Goal: Information Seeking & Learning: Learn about a topic

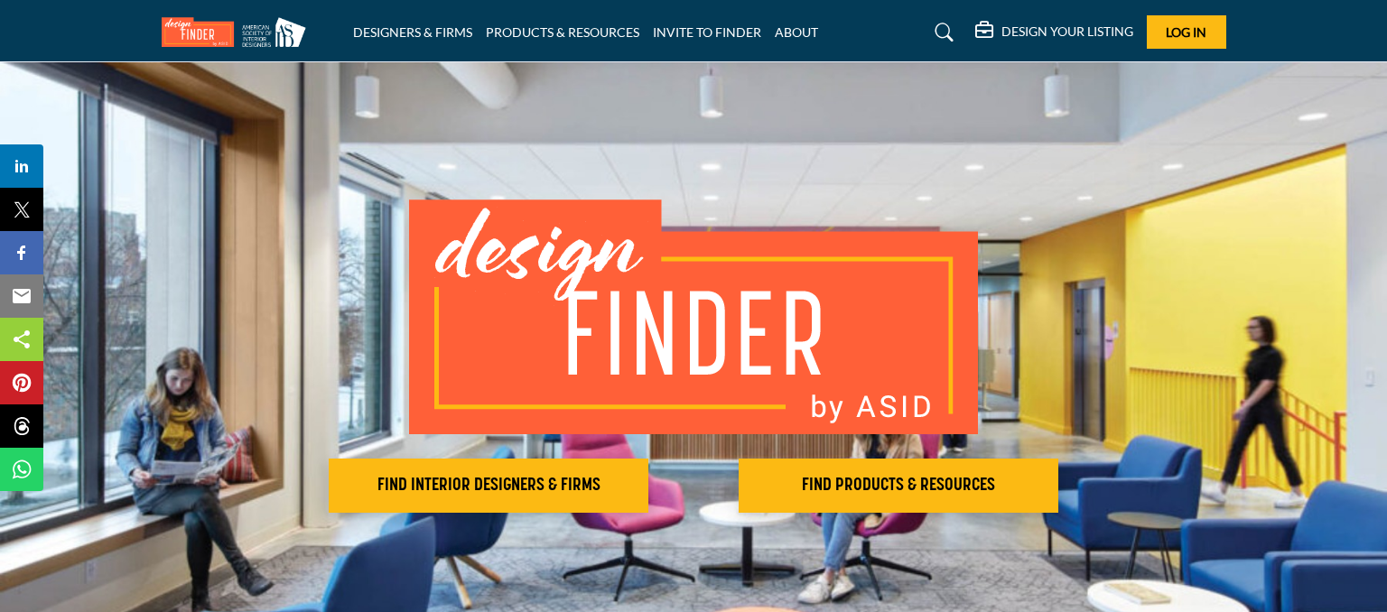
scroll to position [95, 0]
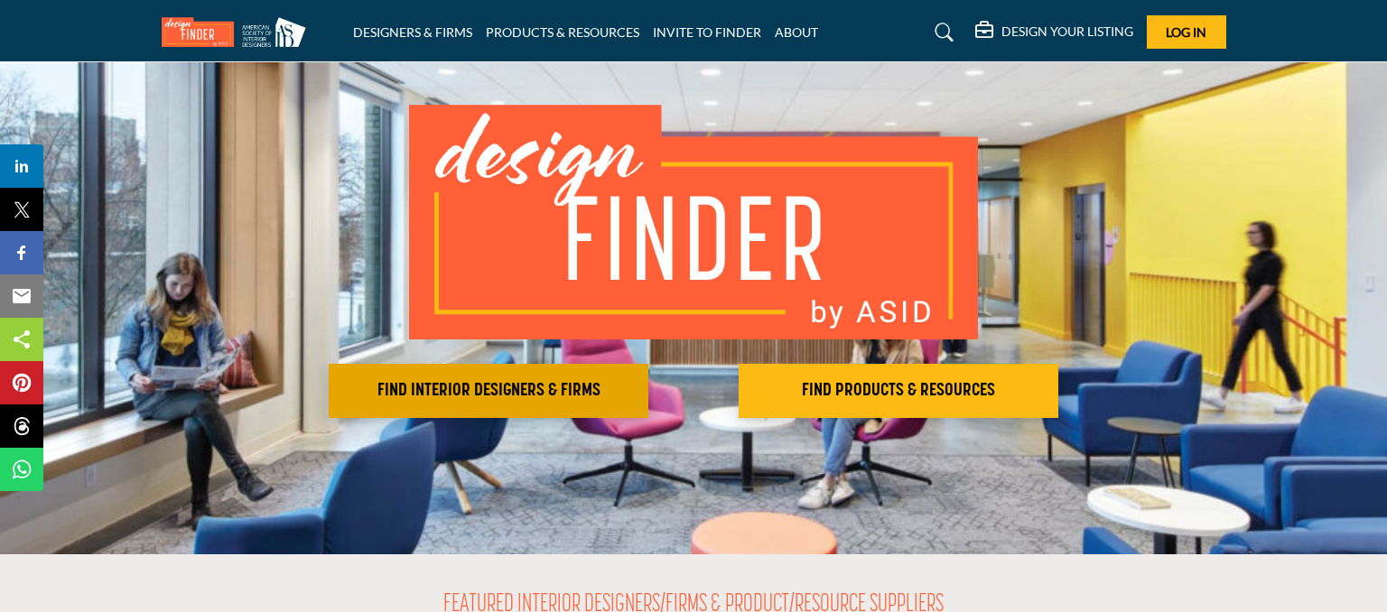
click at [511, 389] on h2 "FIND INTERIOR DESIGNERS & FIRMS" at bounding box center [488, 391] width 309 height 22
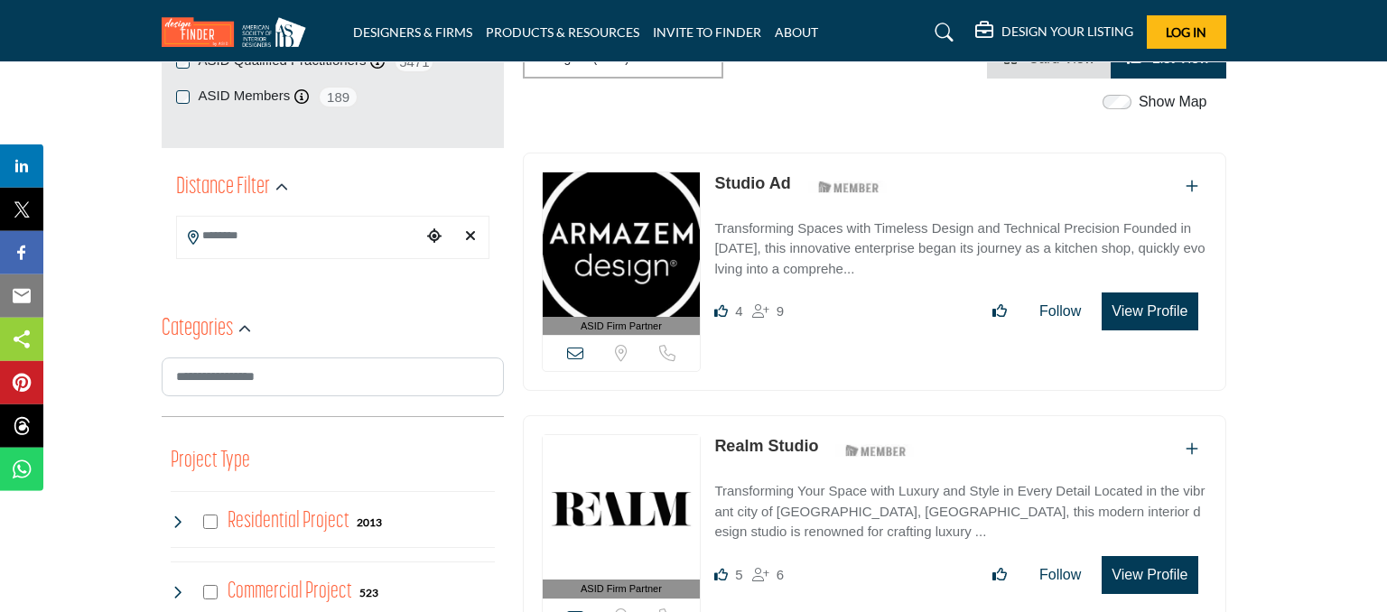
scroll to position [381, 0]
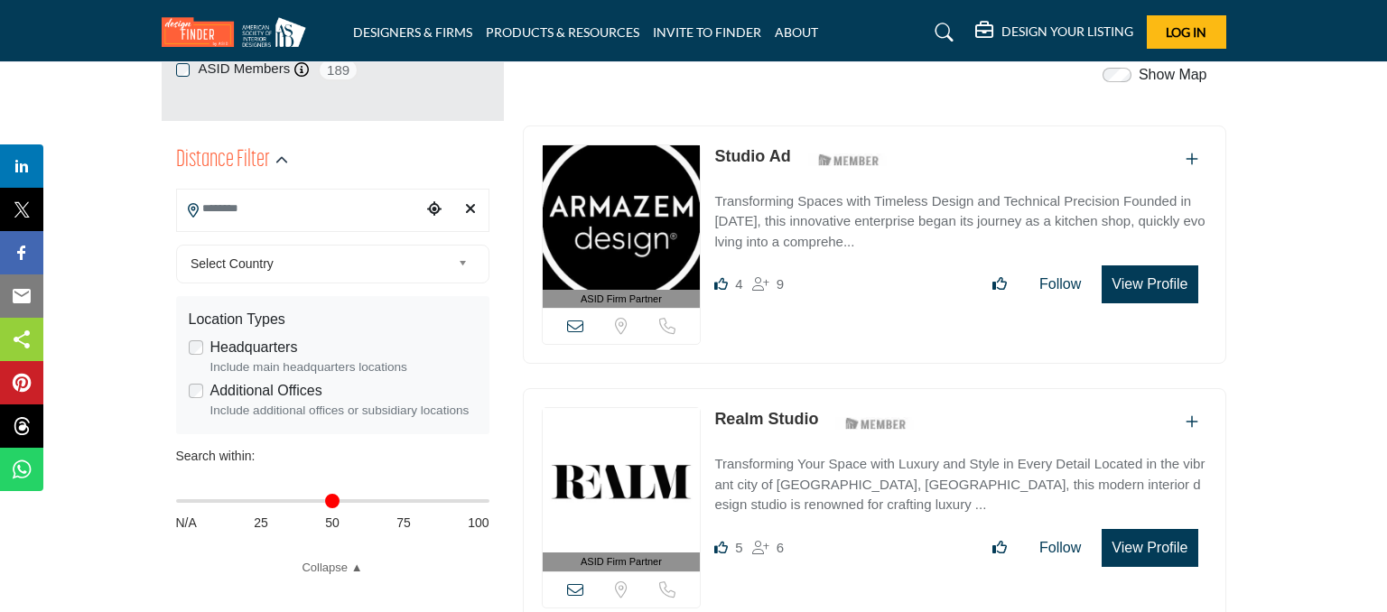
click at [276, 219] on input "Search Location" at bounding box center [299, 208] width 244 height 35
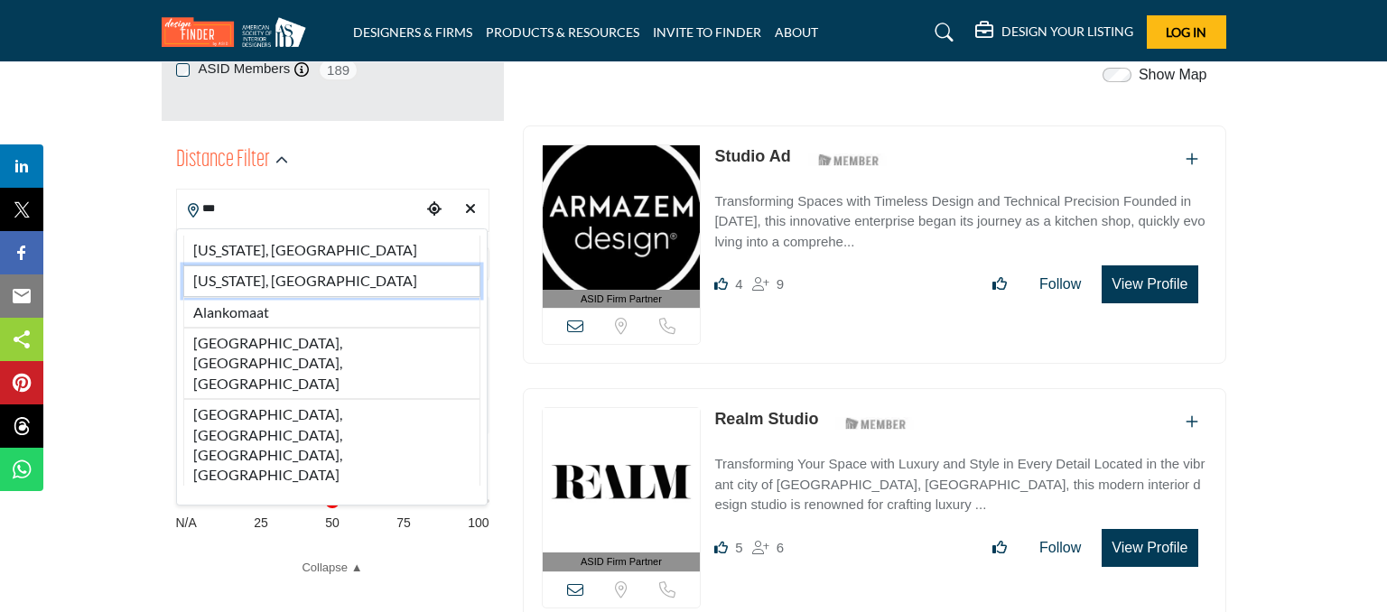
click at [269, 283] on li "Alabama, USA" at bounding box center [331, 281] width 297 height 31
type input "**********"
type input "***"
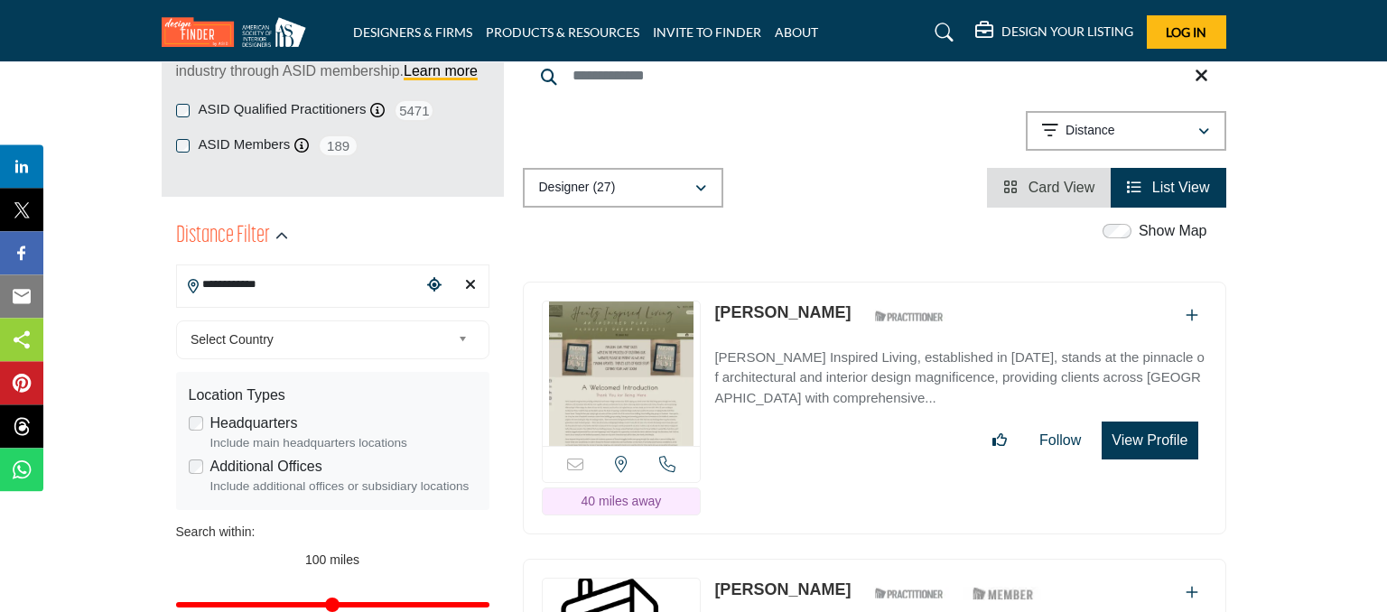
scroll to position [285, 0]
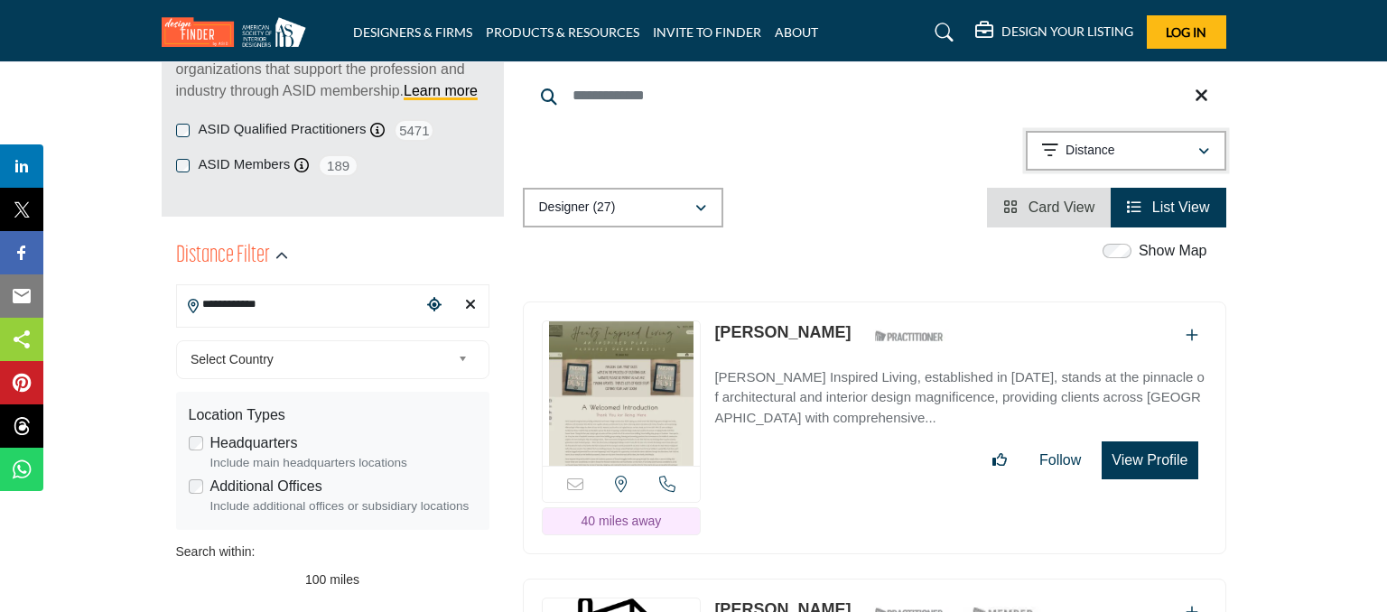
click at [1205, 151] on icon "button" at bounding box center [1204, 151] width 11 height 13
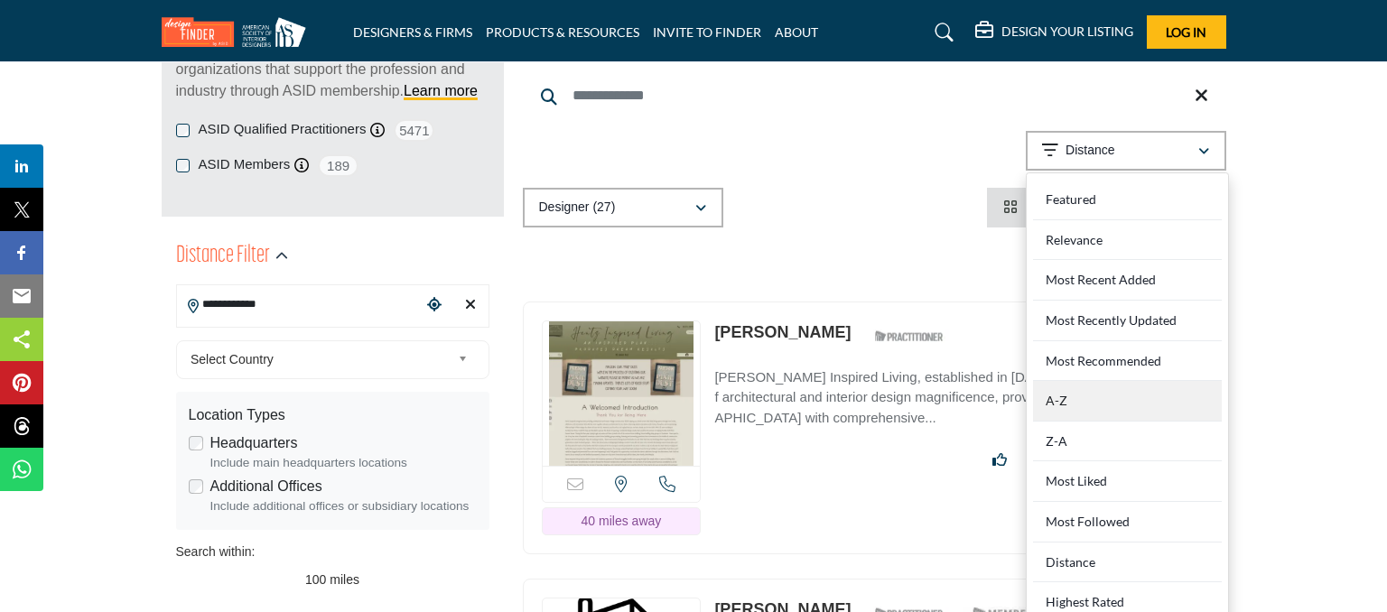
click at [1070, 399] on div "A-Z" at bounding box center [1127, 401] width 189 height 41
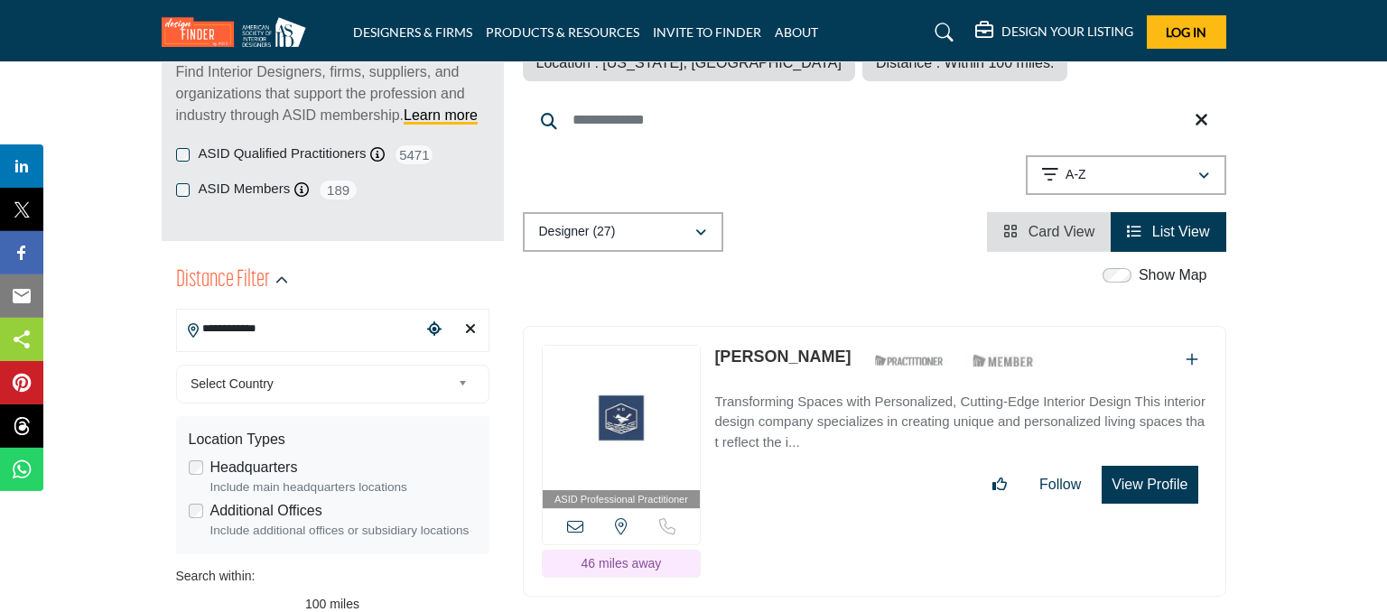
scroll to position [381, 0]
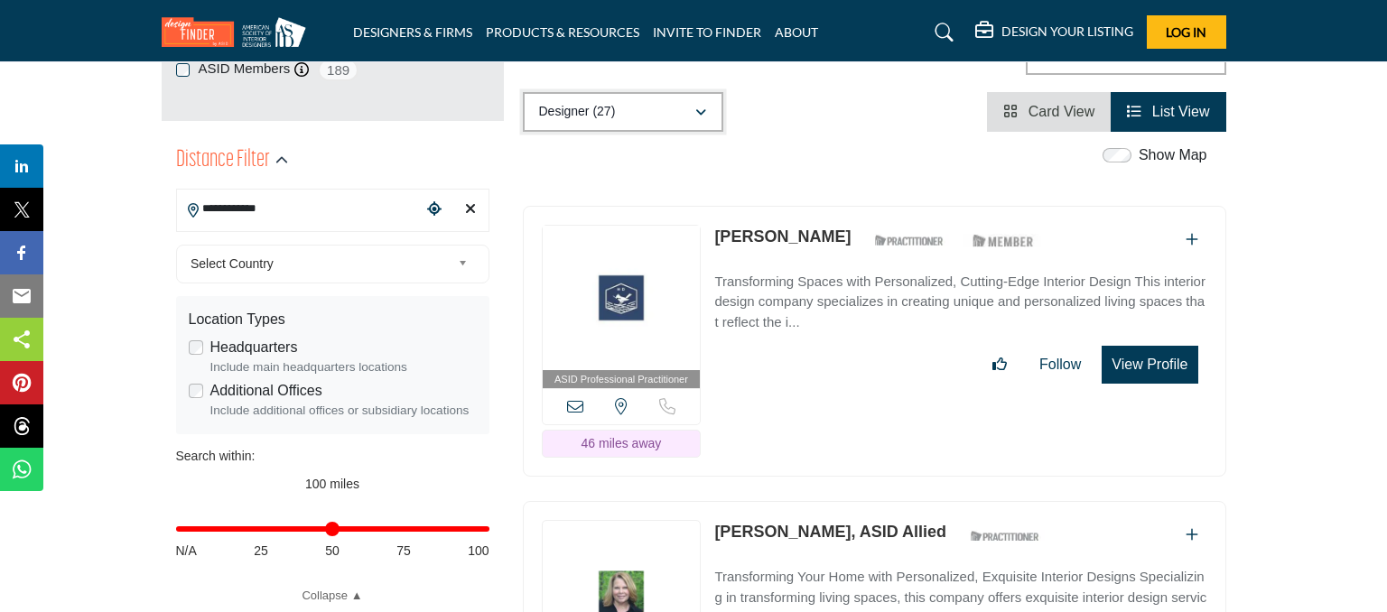
click at [698, 109] on icon "button" at bounding box center [701, 113] width 11 height 13
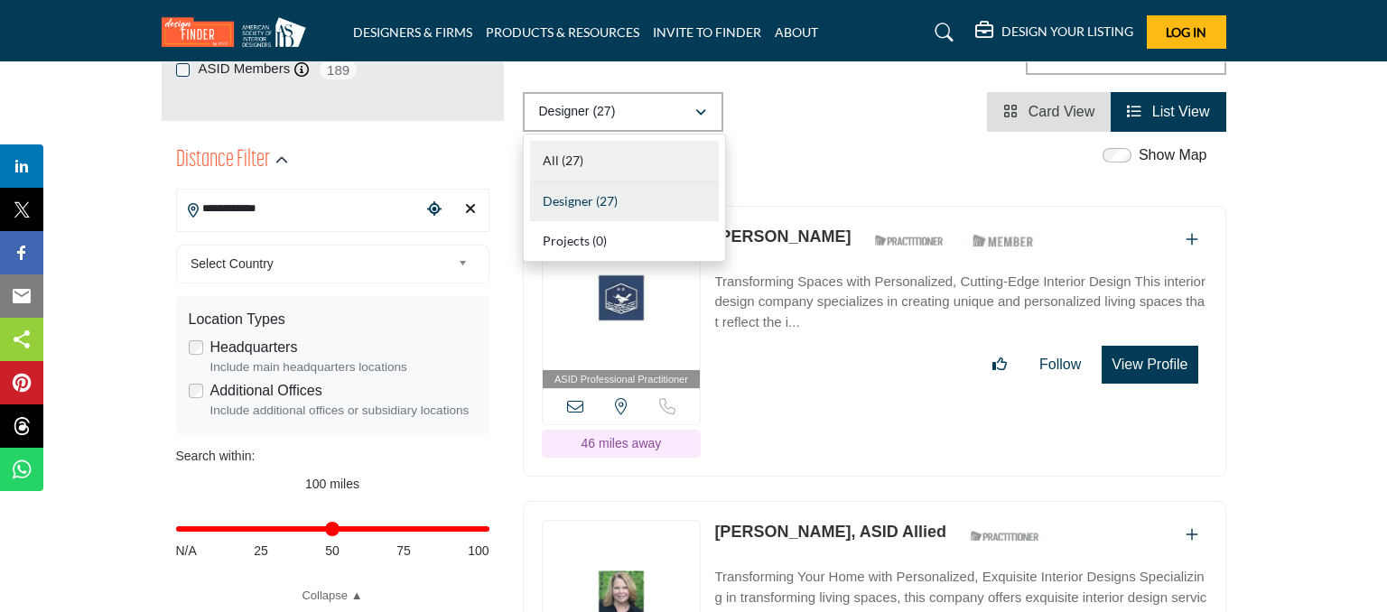
click at [579, 156] on b "(27)" at bounding box center [573, 160] width 22 height 15
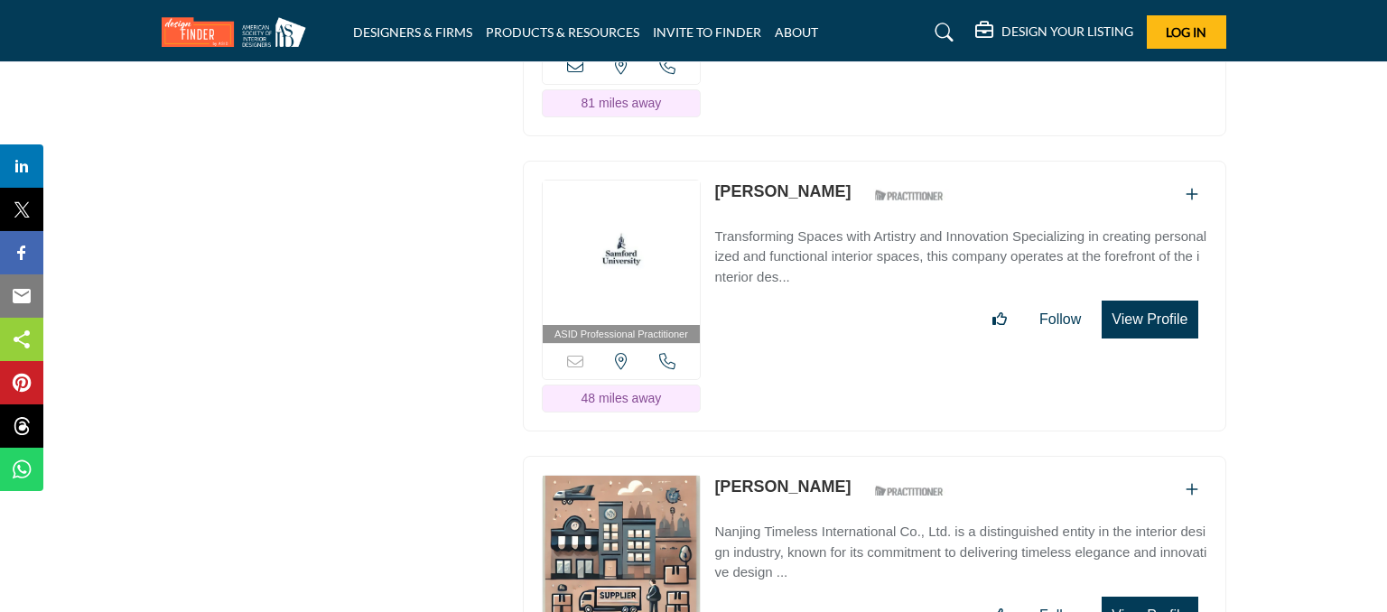
scroll to position [7822, 0]
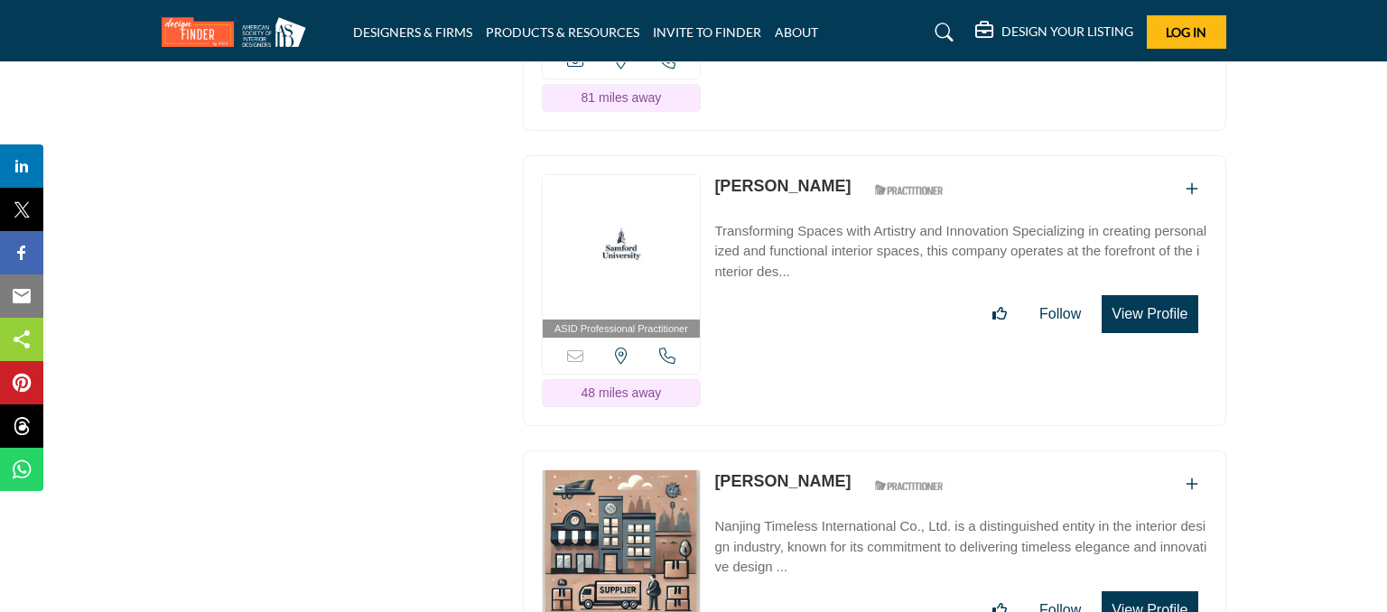
click at [615, 471] on img at bounding box center [622, 543] width 158 height 145
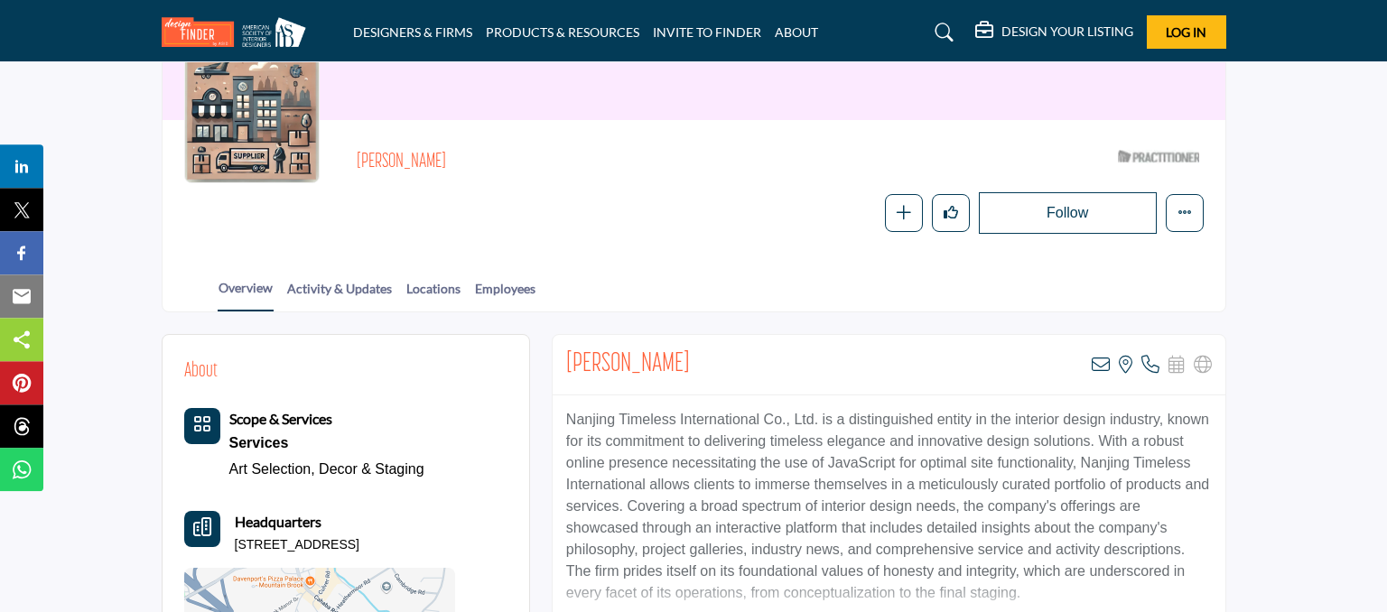
scroll to position [191, 0]
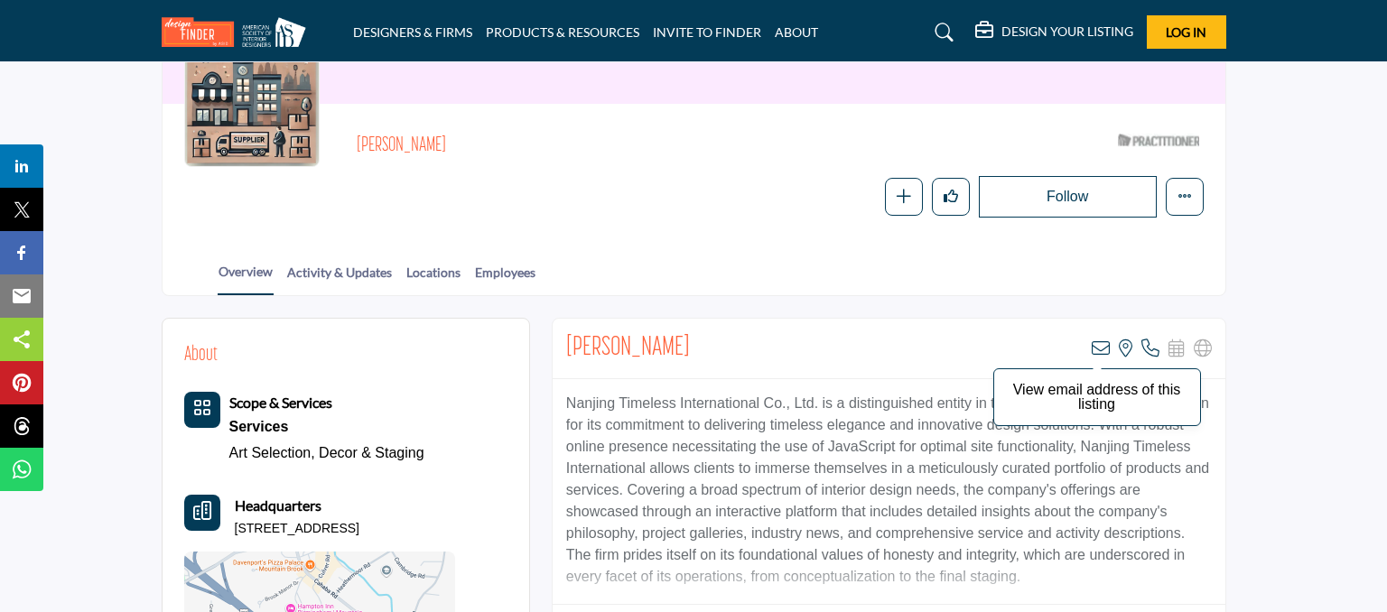
click at [1097, 347] on icon at bounding box center [1101, 349] width 18 height 18
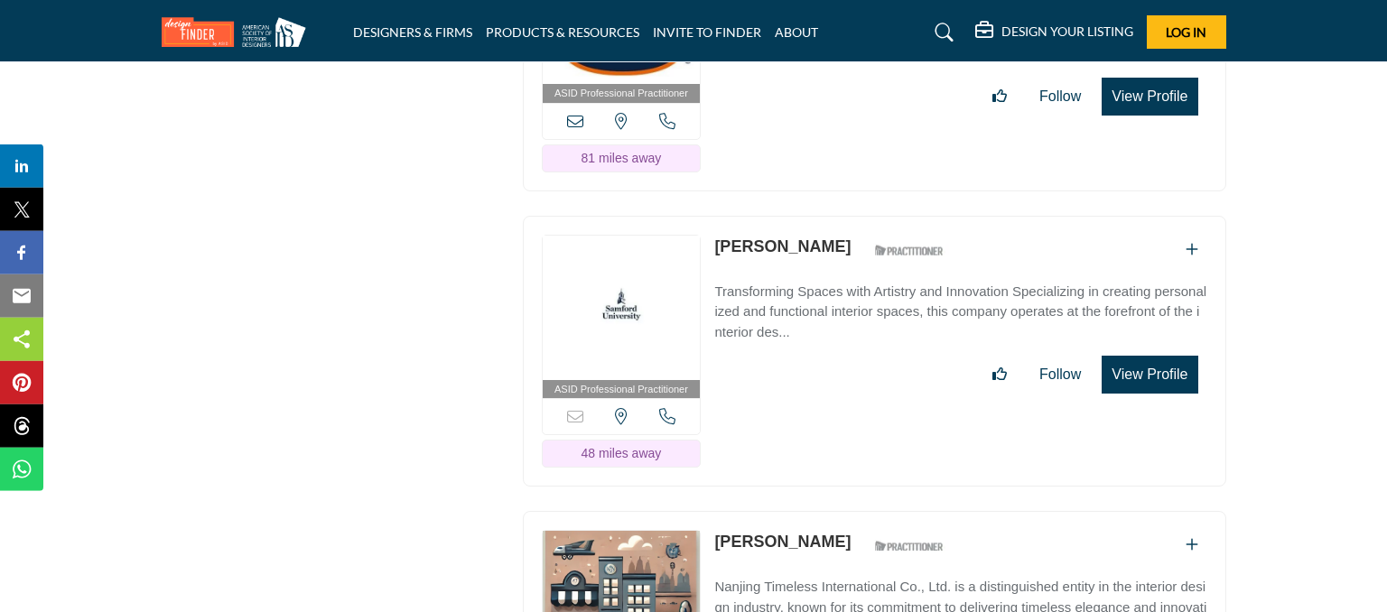
scroll to position [7726, 0]
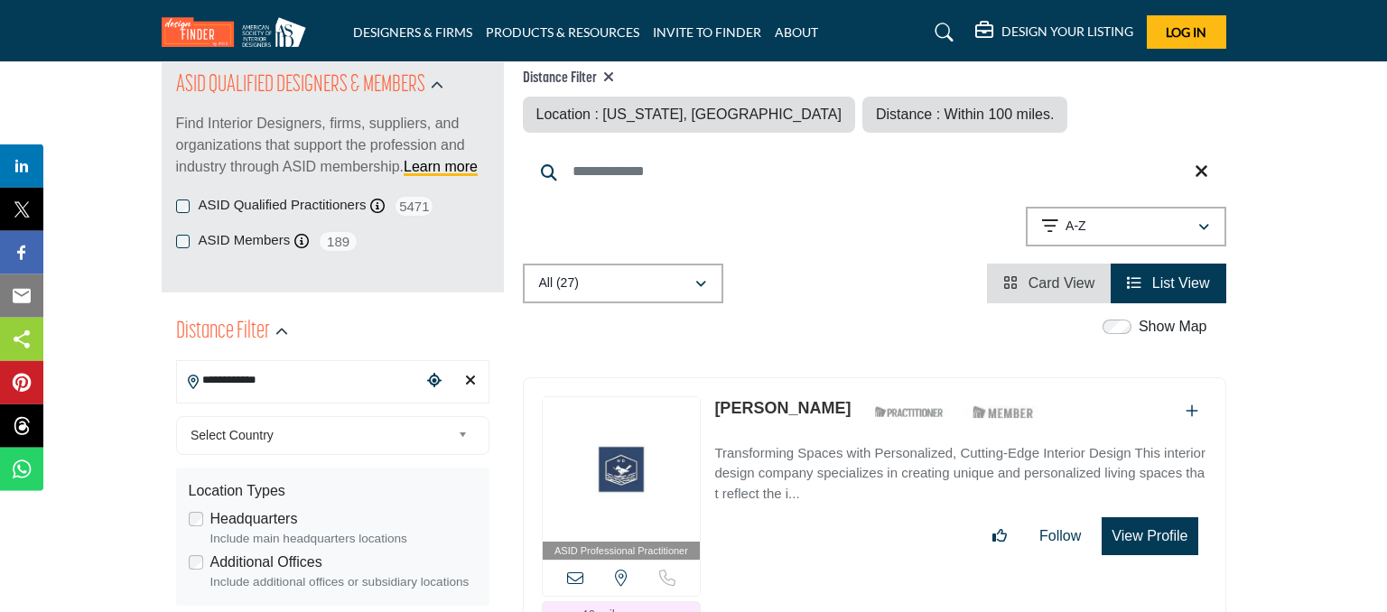
scroll to position [191, 0]
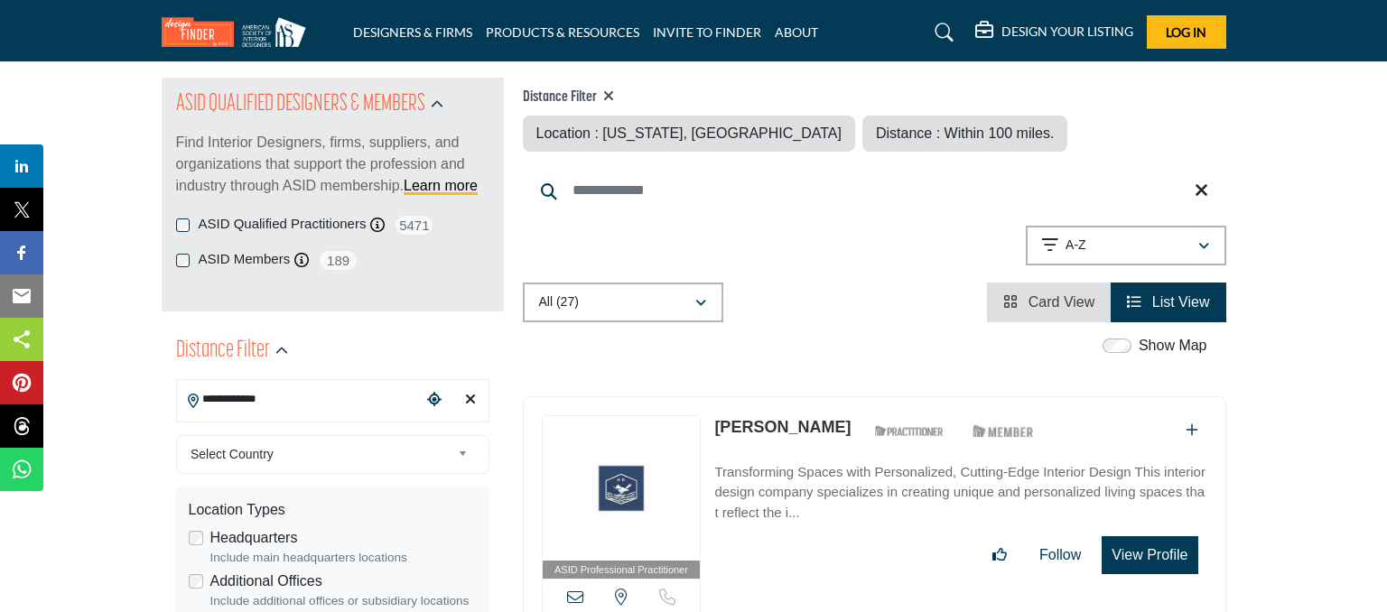
click at [468, 401] on icon "Clear search location" at bounding box center [470, 399] width 11 height 14
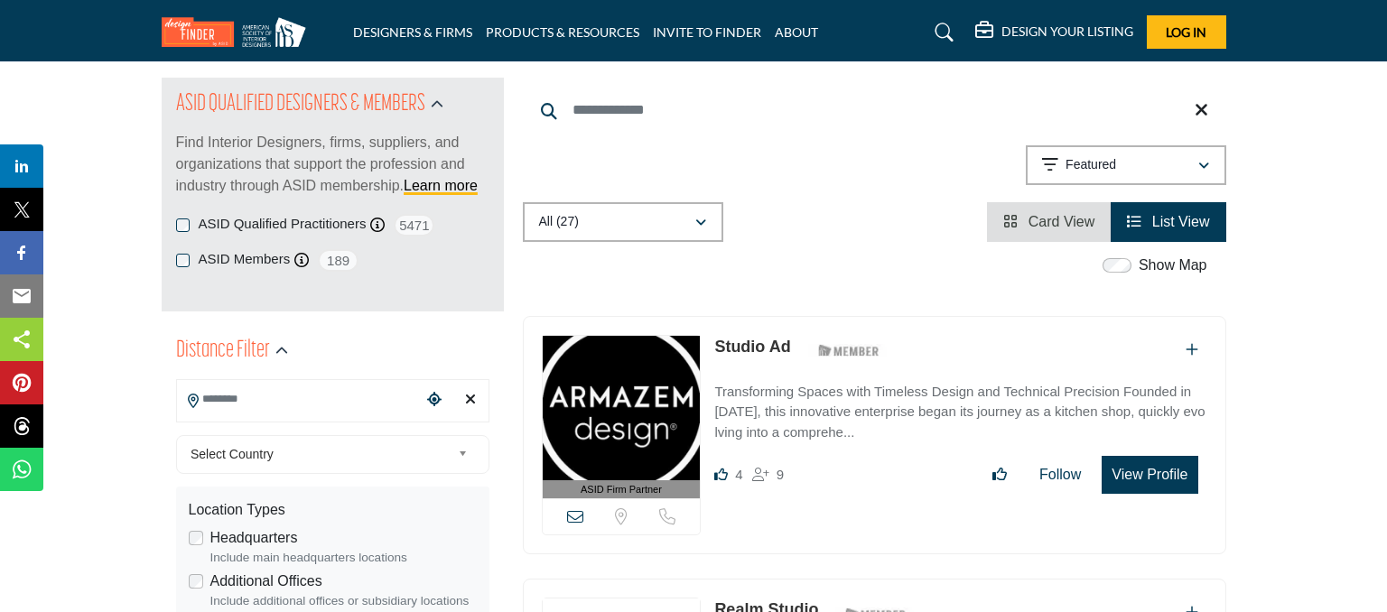
click at [299, 405] on input "Search Location" at bounding box center [299, 399] width 244 height 35
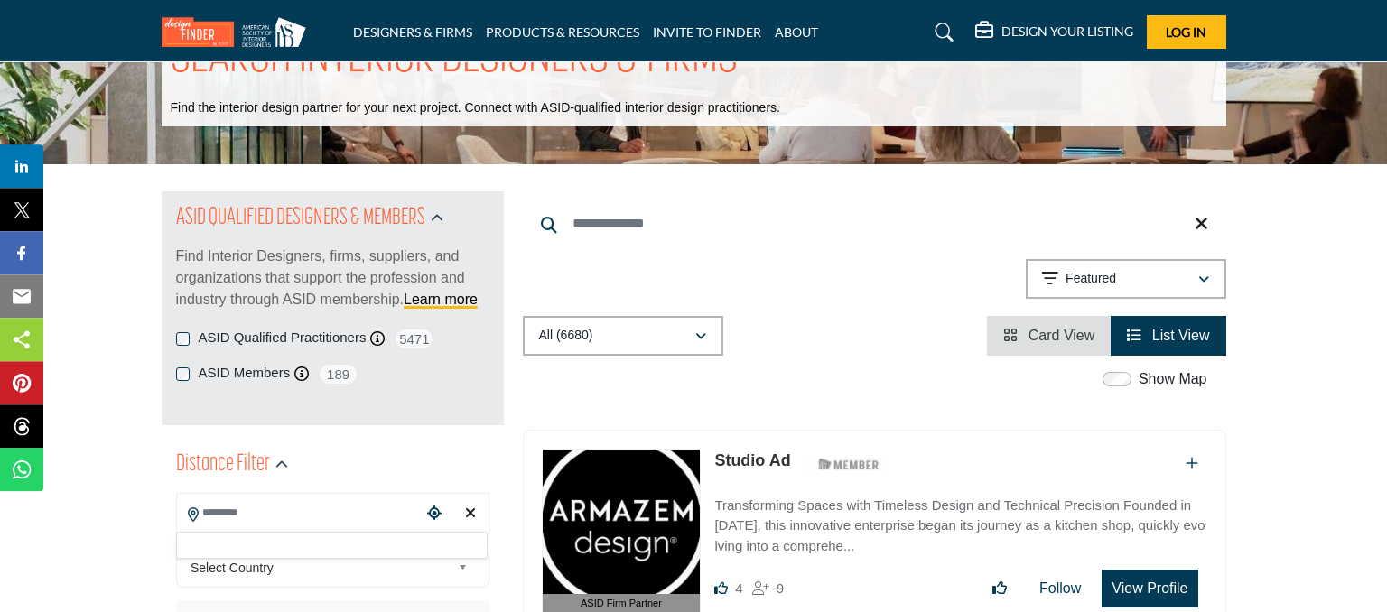
scroll to position [191, 0]
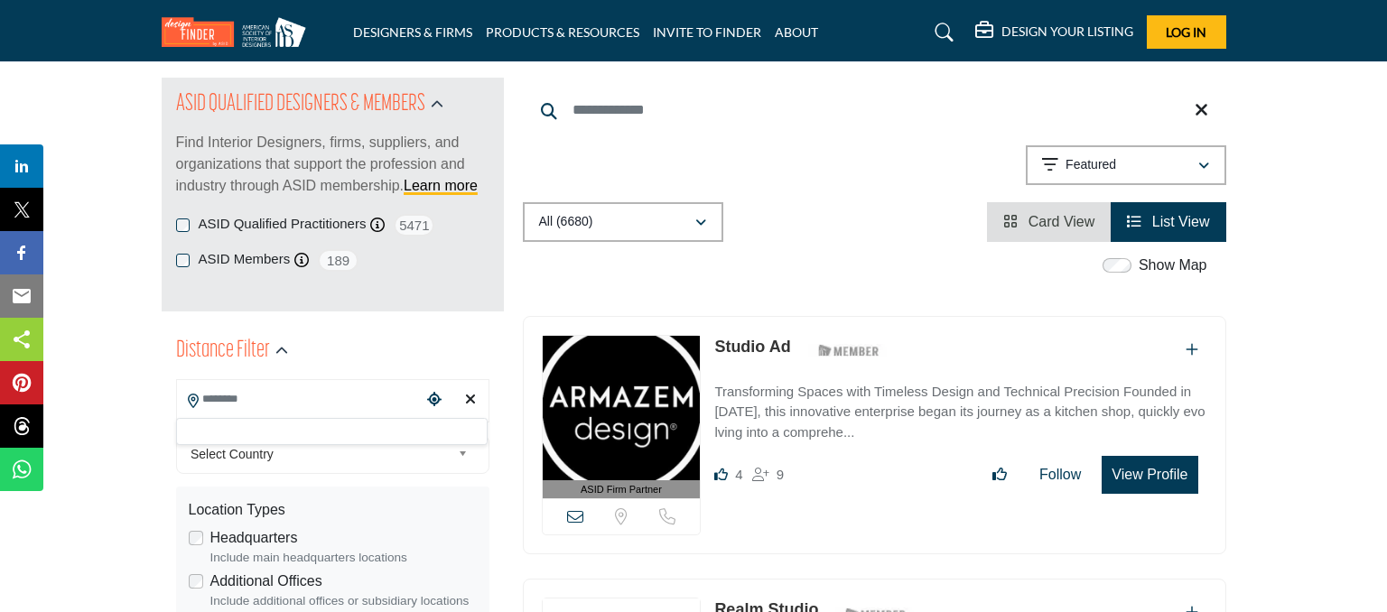
click at [289, 401] on input "Search Location" at bounding box center [299, 399] width 244 height 35
type input "**********"
click at [432, 397] on icon "Choose your current location" at bounding box center [434, 399] width 14 height 14
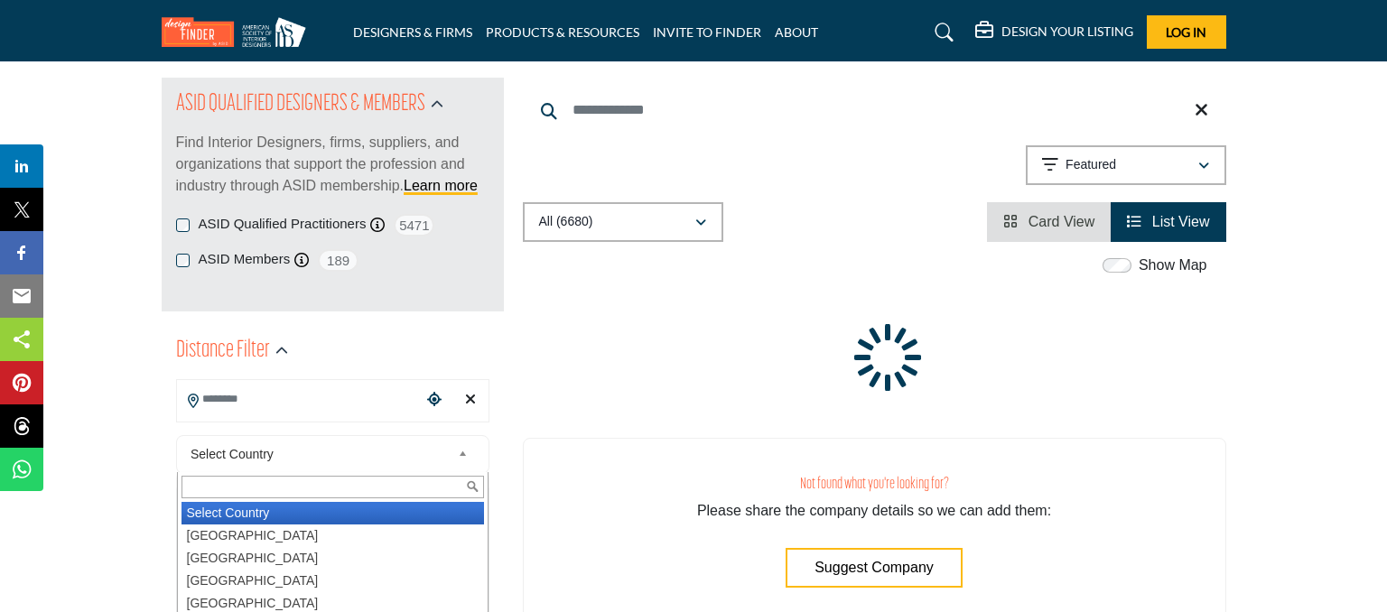
click at [273, 457] on span "Select Country" at bounding box center [321, 455] width 260 height 22
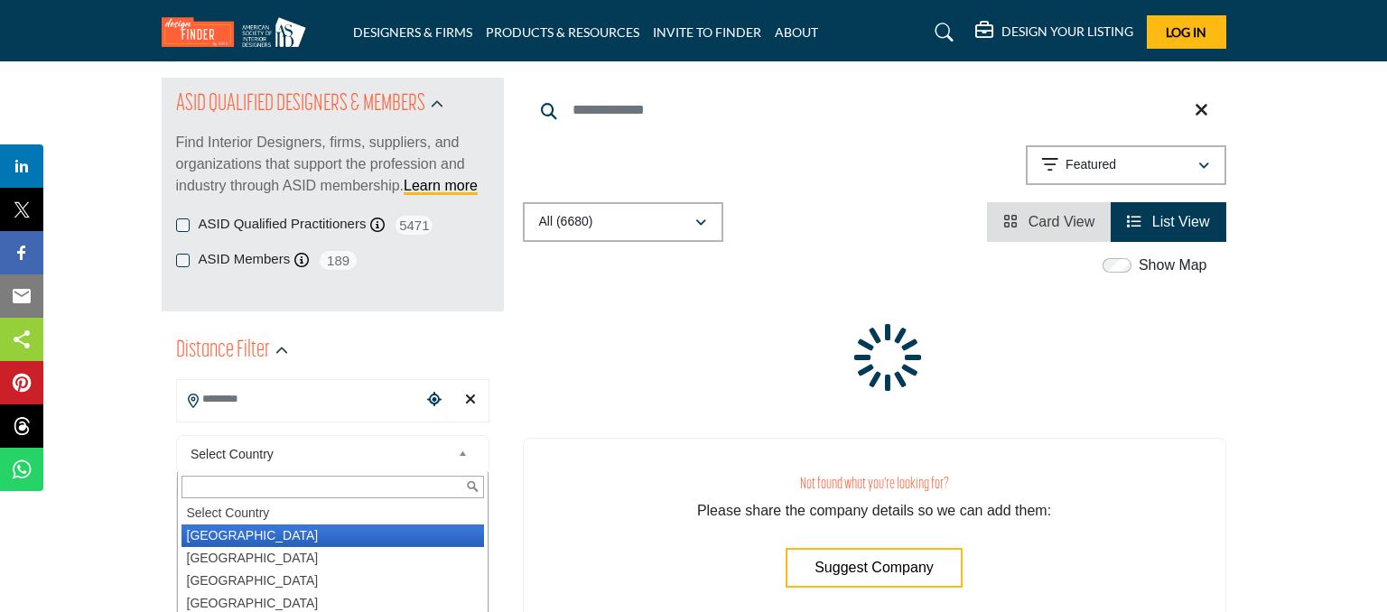
click at [257, 540] on li "[GEOGRAPHIC_DATA]" at bounding box center [333, 536] width 303 height 23
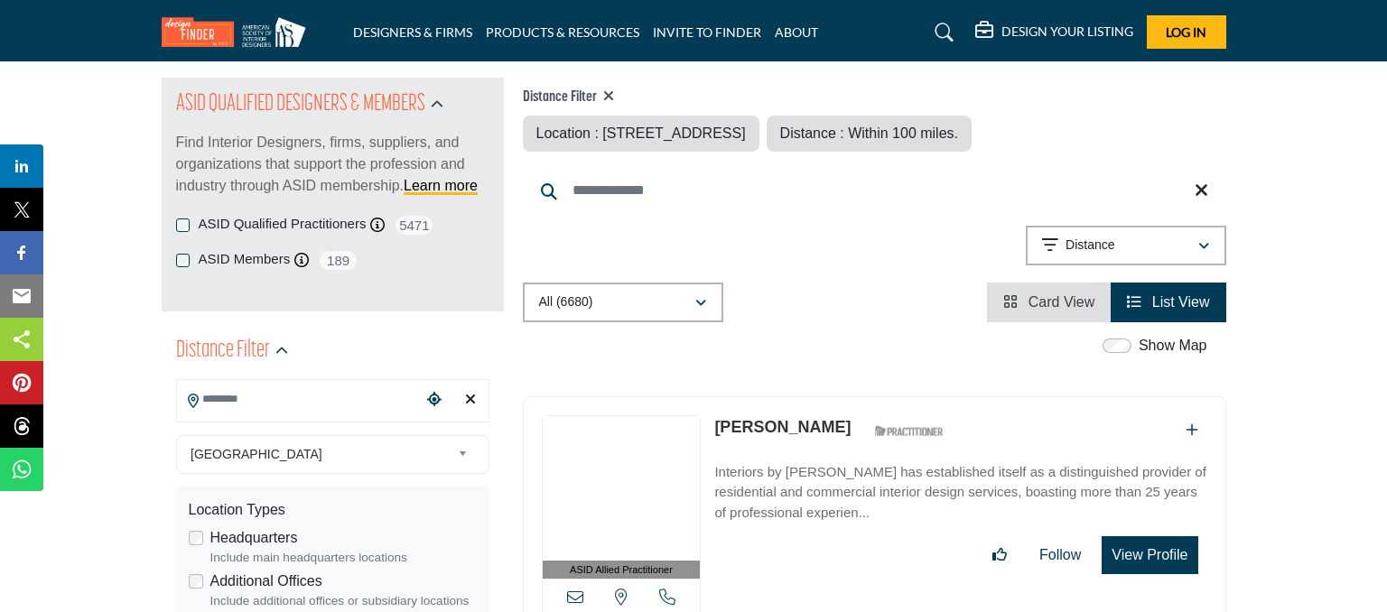
type input "**********"
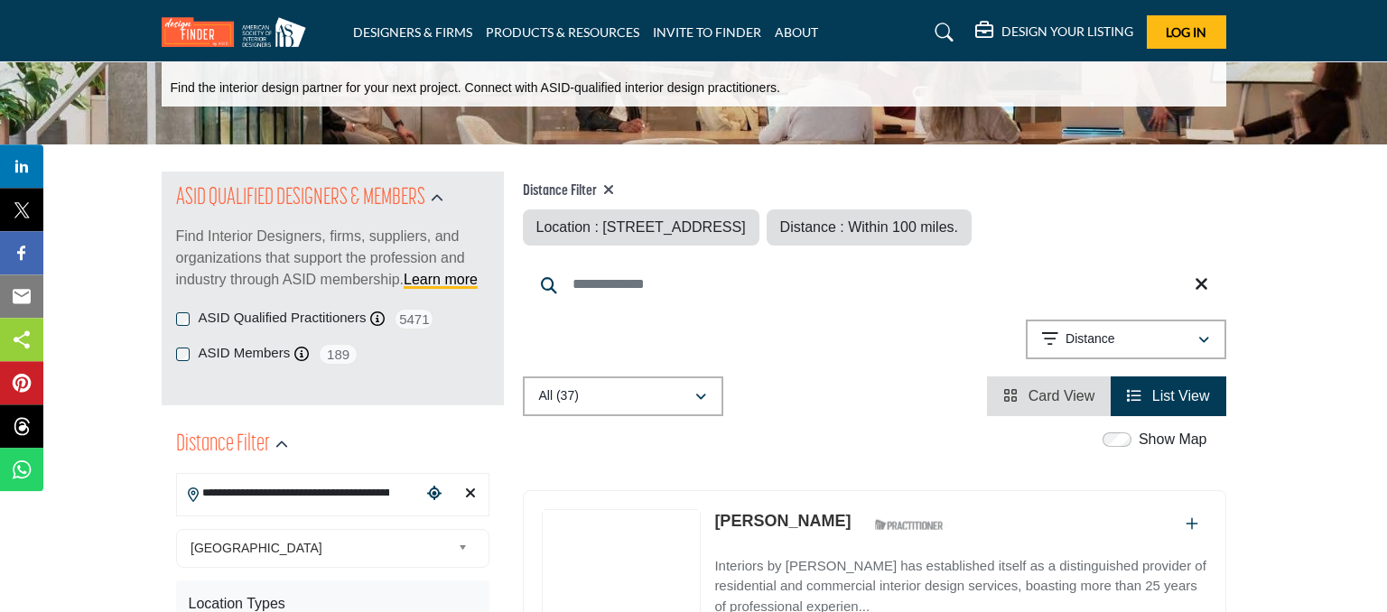
scroll to position [95, 0]
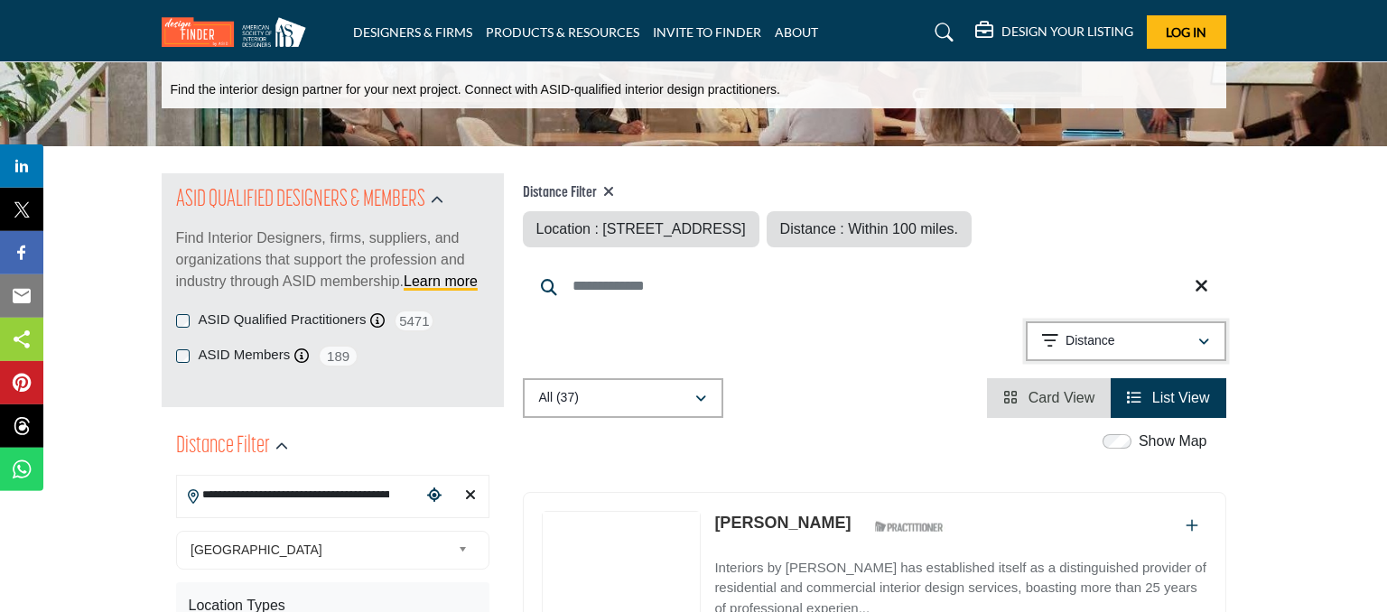
click at [1207, 342] on icon "button" at bounding box center [1204, 342] width 11 height 13
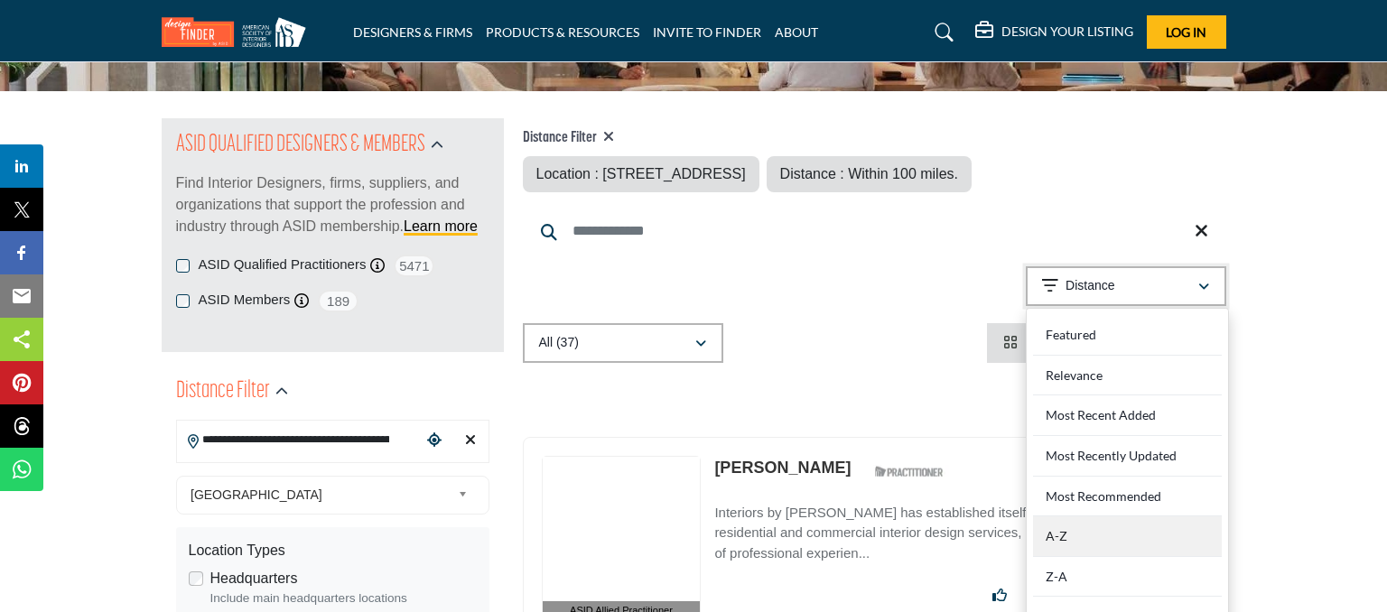
scroll to position [191, 0]
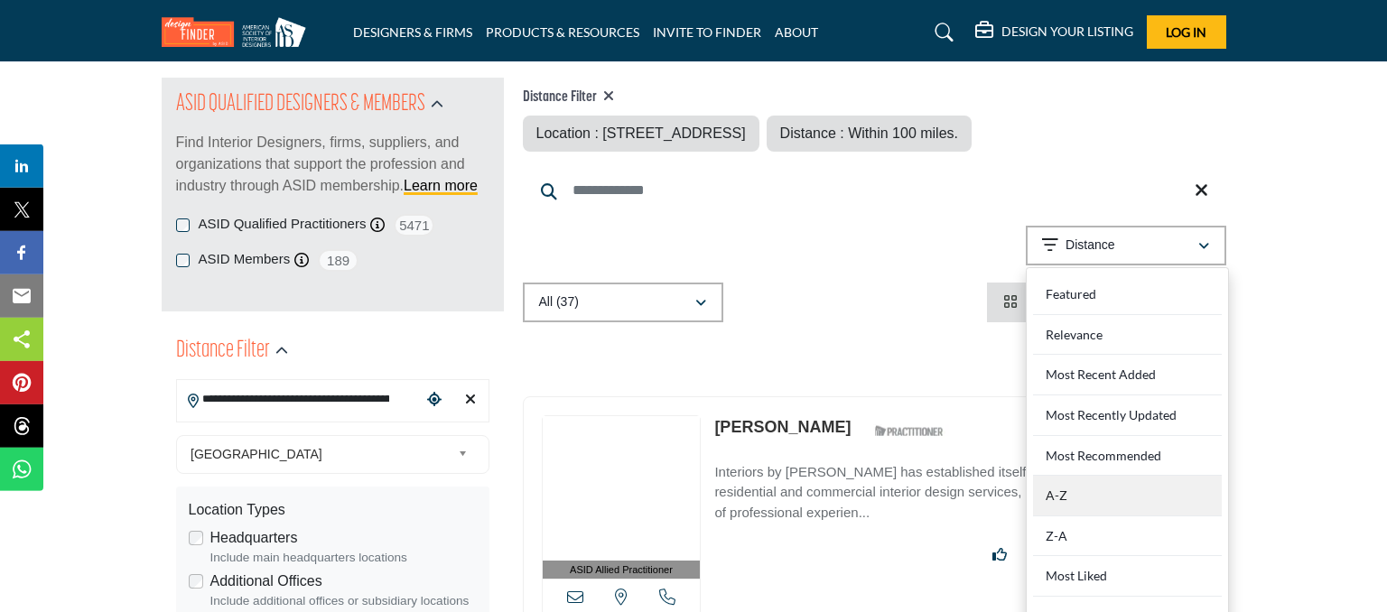
click at [1133, 486] on div "A-Z" at bounding box center [1127, 496] width 189 height 41
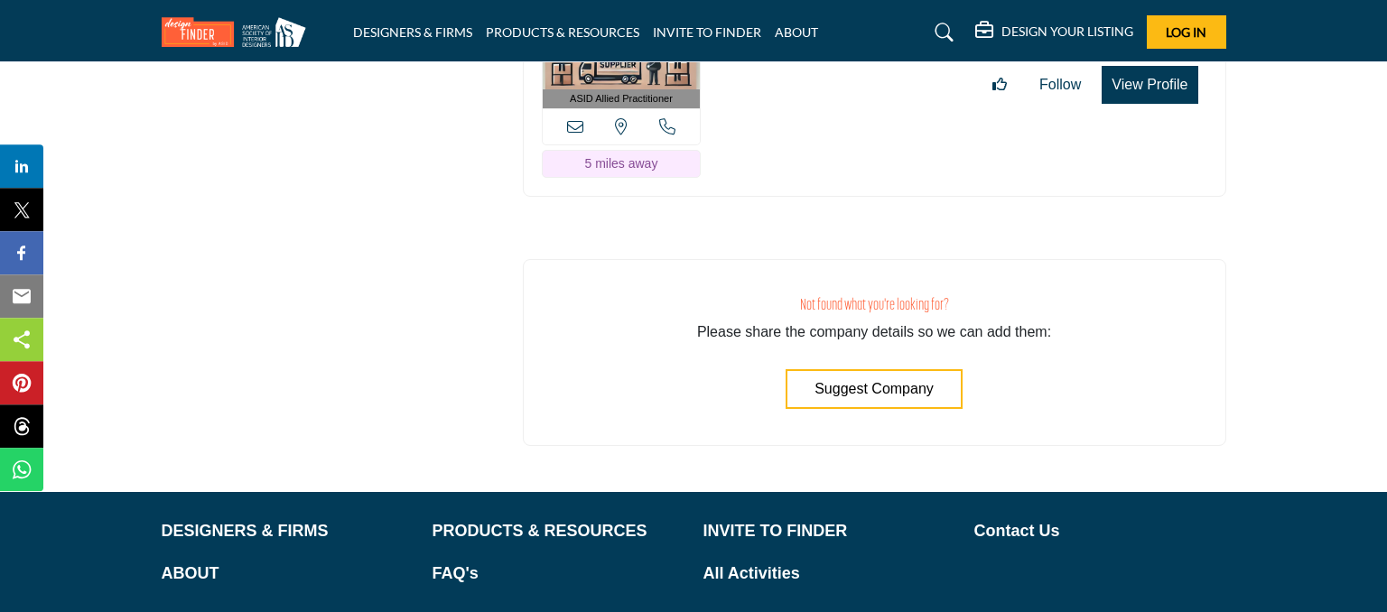
scroll to position [11351, 0]
